Goal: Task Accomplishment & Management: Complete application form

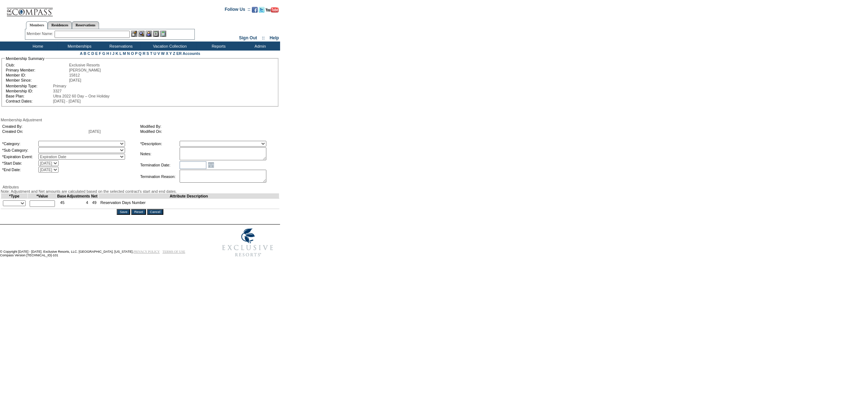
click at [80, 145] on select "A La Carte Days Contract Election Days Converted Days [MEDICAL_DATA] Other Refe…" at bounding box center [81, 144] width 87 height 6
select select "56"
click at [53, 142] on select "A La Carte Days Contract Election Days Converted Days [MEDICAL_DATA] Other Refe…" at bounding box center [81, 144] width 87 height 6
click at [69, 153] on select "Miscellaneous Adjustment" at bounding box center [81, 150] width 87 height 6
select select "179"
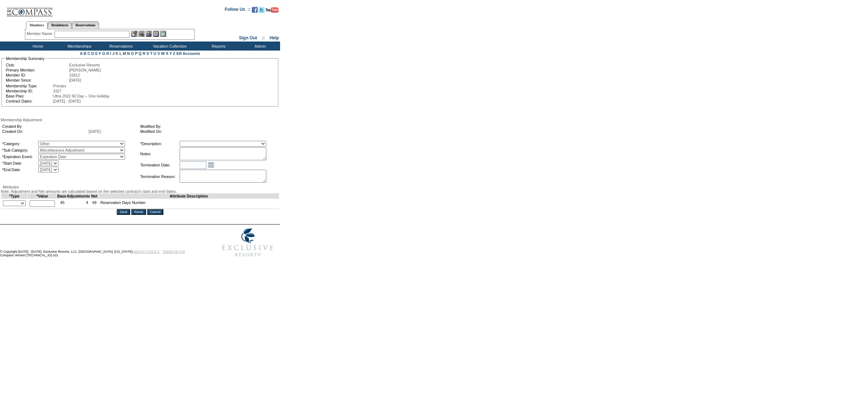
click at [53, 148] on select "Miscellaneous Adjustment" at bounding box center [81, 150] width 87 height 6
click at [213, 144] on select "Membership/Transfer Fee Adjustment Membership Fee Adjustment Add-On Fee Adjustm…" at bounding box center [223, 144] width 87 height 6
select select "275"
click at [193, 142] on select "Membership/Transfer Fee Adjustment Membership Fee Adjustment Add-On Fee Adjustm…" at bounding box center [223, 144] width 87 height 6
click at [210, 158] on textarea at bounding box center [223, 153] width 87 height 13
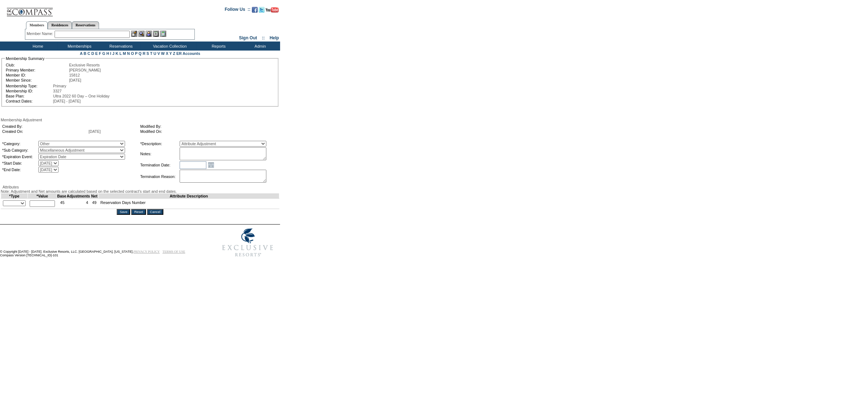
paste textarea "5 days should have been added to this contract year as they bought 45 days but …"
type textarea "5 days should have been added to this contract year as they bought 45 days but …"
click at [25, 206] on select "+ - Override" at bounding box center [14, 204] width 23 height 6
select select "1"
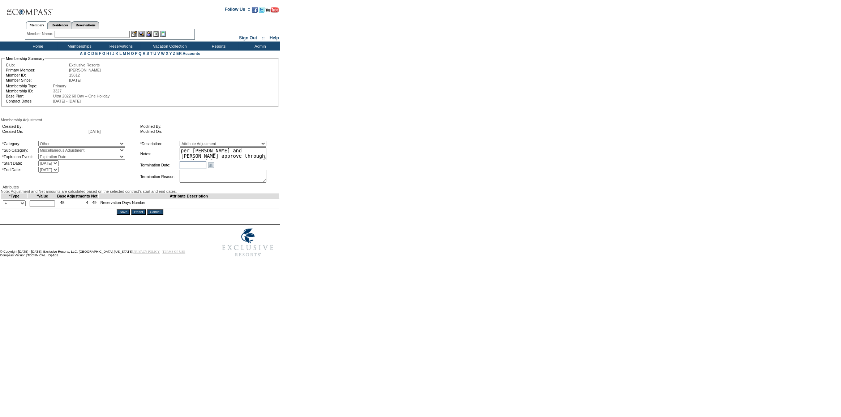
click at [4, 206] on select "+ - Override" at bounding box center [14, 204] width 23 height 6
click at [50, 207] on input "text" at bounding box center [42, 204] width 25 height 7
type input "5"
click at [129, 215] on input "Save" at bounding box center [123, 212] width 13 height 6
